Goal: Task Accomplishment & Management: Manage account settings

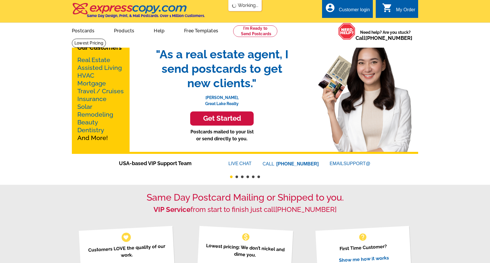
click at [348, 10] on div "Customer login" at bounding box center [354, 11] width 31 height 8
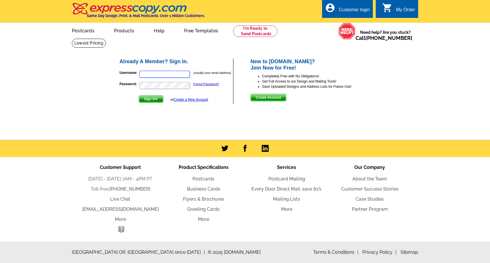
type input "[PERSON_NAME][EMAIL_ADDRESS][DOMAIN_NAME]"
click at [154, 100] on span "Sign In" at bounding box center [151, 98] width 24 height 7
